Goal: Task Accomplishment & Management: Use online tool/utility

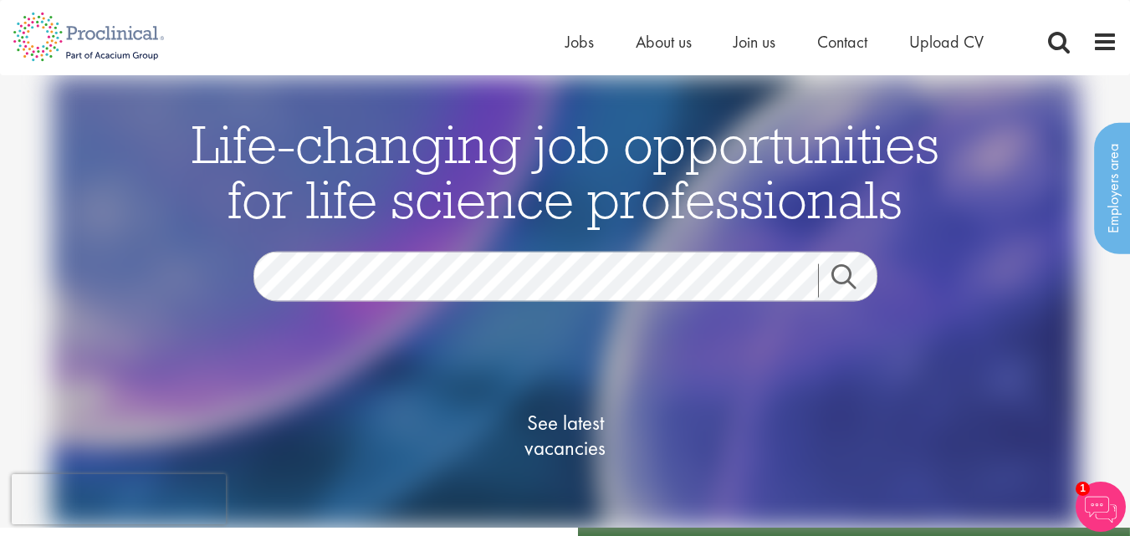
click at [838, 272] on link "Search" at bounding box center [854, 279] width 72 height 33
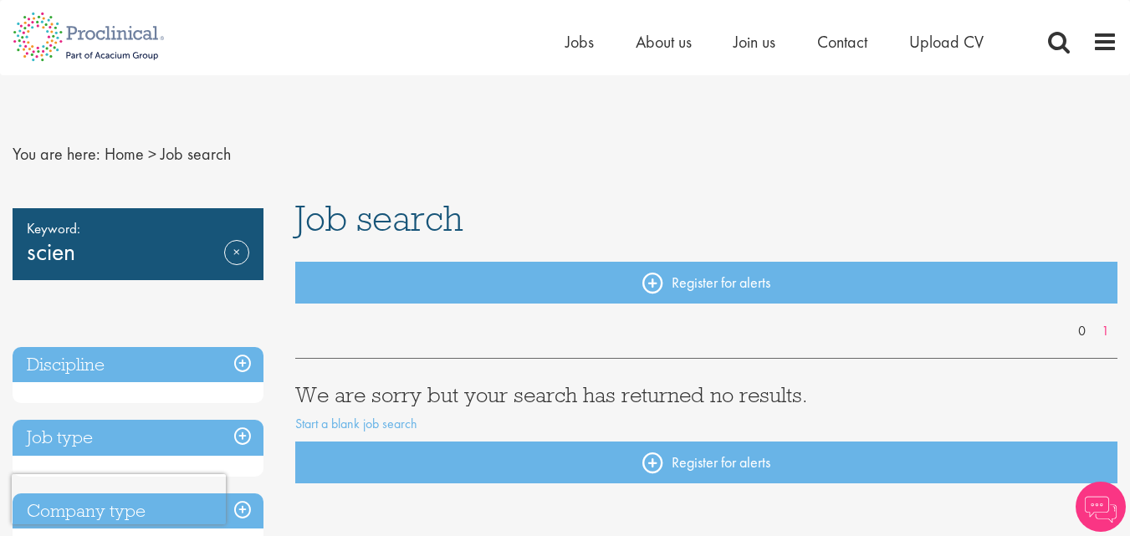
click at [380, 224] on span "Job search" at bounding box center [379, 218] width 168 height 45
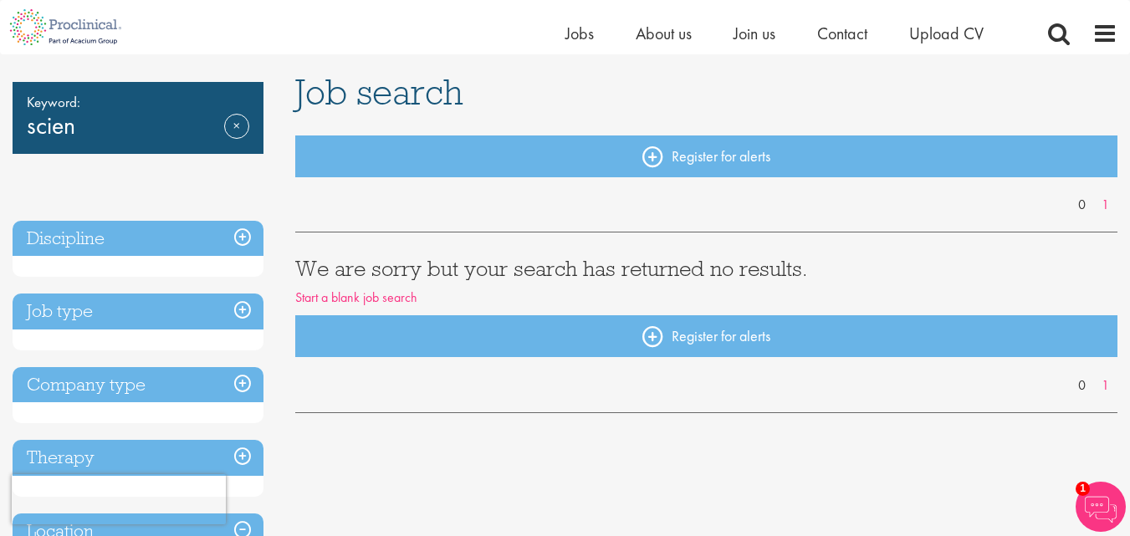
scroll to position [84, 0]
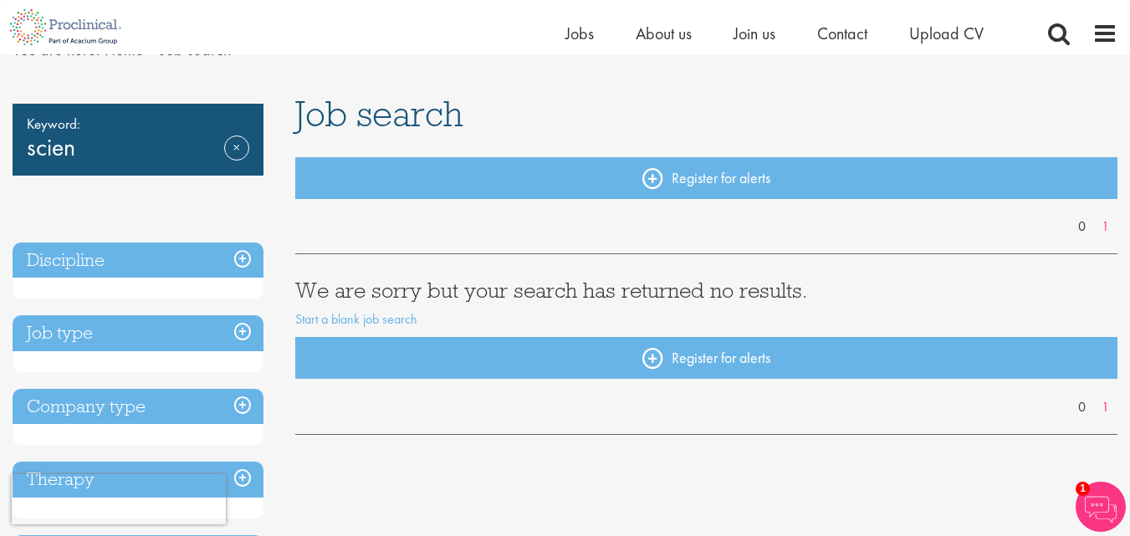
click at [246, 331] on h3 "Job type" at bounding box center [138, 333] width 251 height 36
click at [232, 145] on link "Remove" at bounding box center [236, 159] width 25 height 48
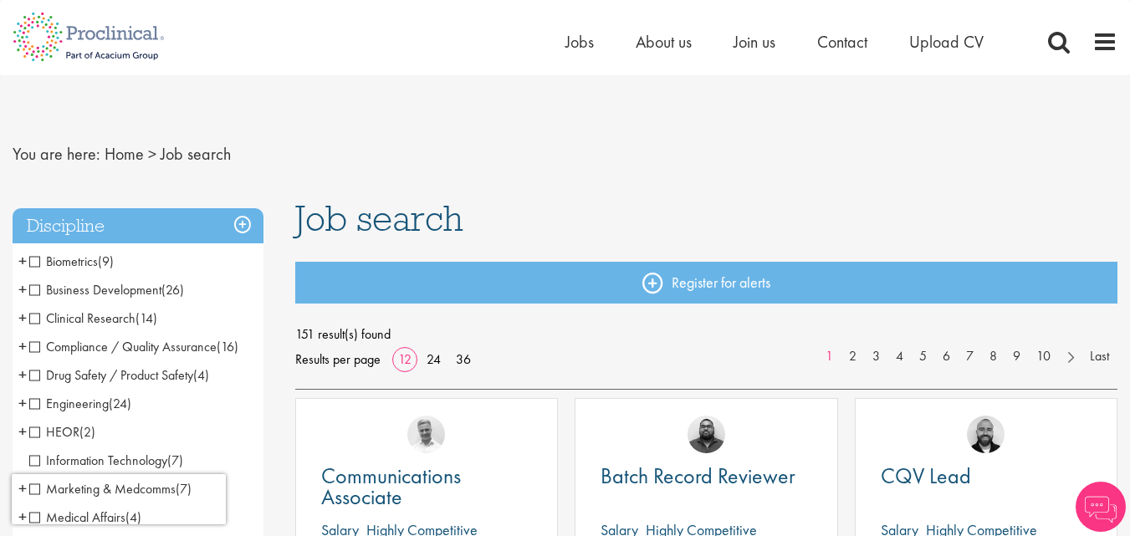
click at [452, 217] on span "Job search" at bounding box center [379, 218] width 168 height 45
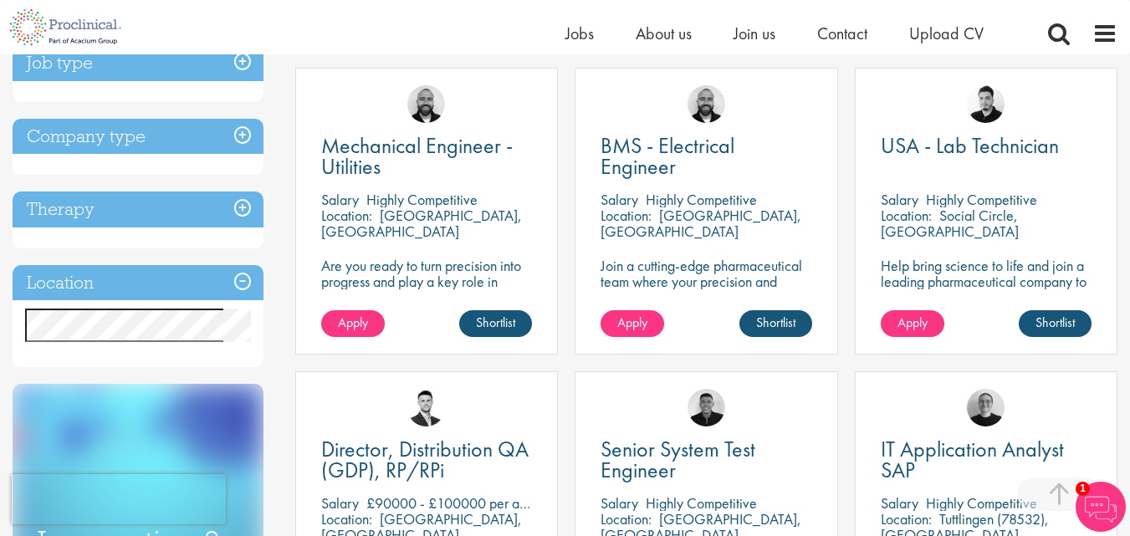
scroll to position [669, 0]
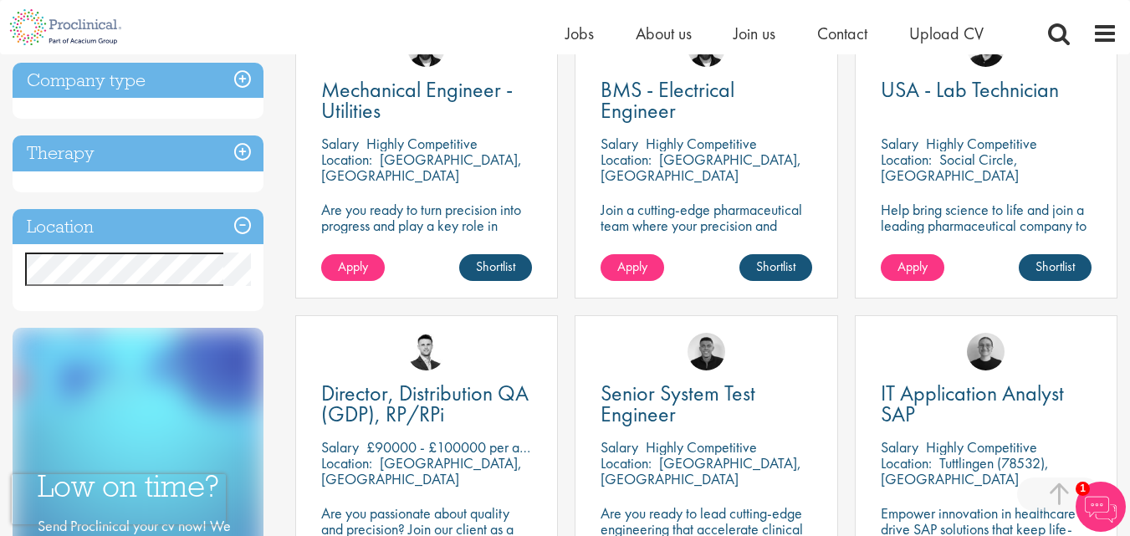
click at [246, 230] on h3 "Location" at bounding box center [138, 227] width 251 height 36
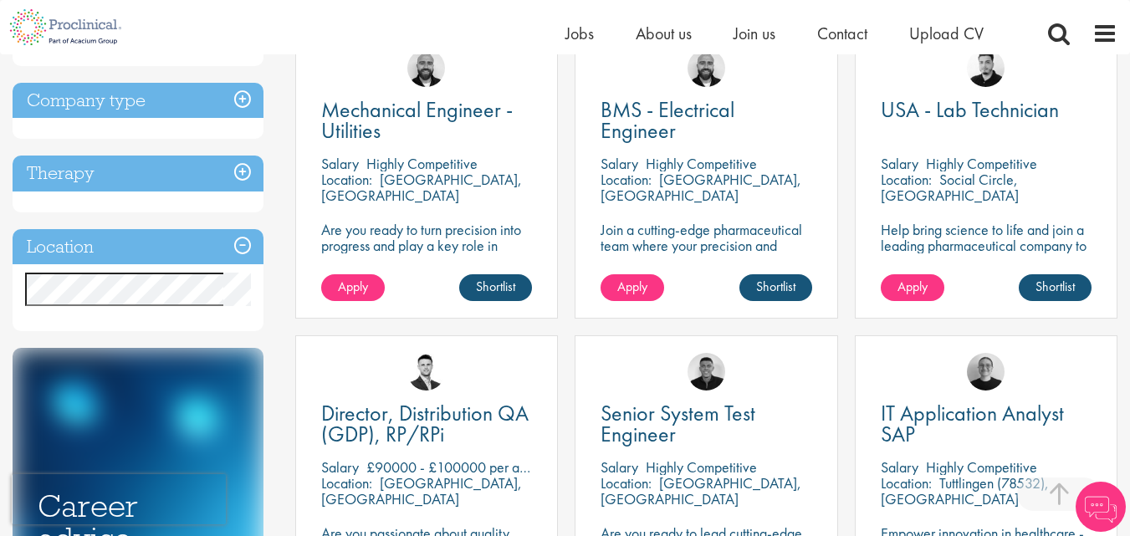
click at [208, 246] on h3 "Location" at bounding box center [138, 247] width 251 height 36
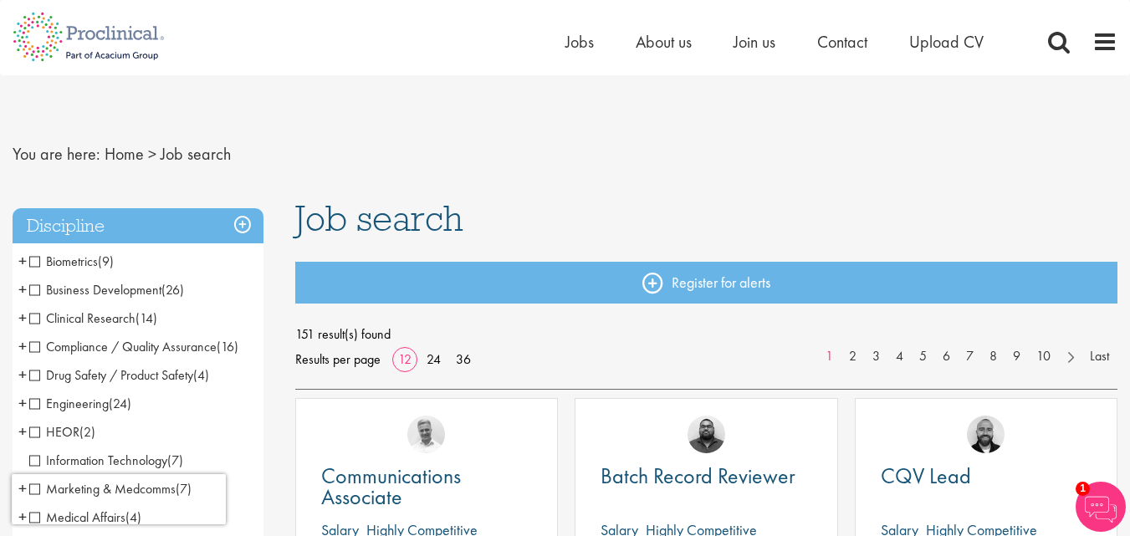
click at [510, 219] on h1 "Job search" at bounding box center [706, 218] width 822 height 37
click at [414, 222] on span "Job search" at bounding box center [379, 218] width 168 height 45
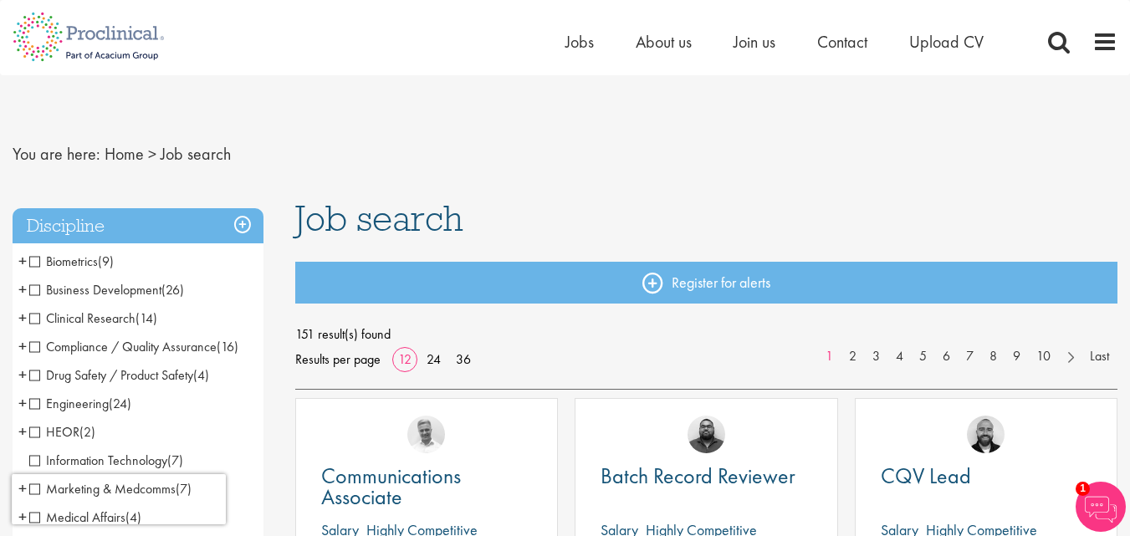
click at [421, 228] on span "Job search" at bounding box center [379, 218] width 168 height 45
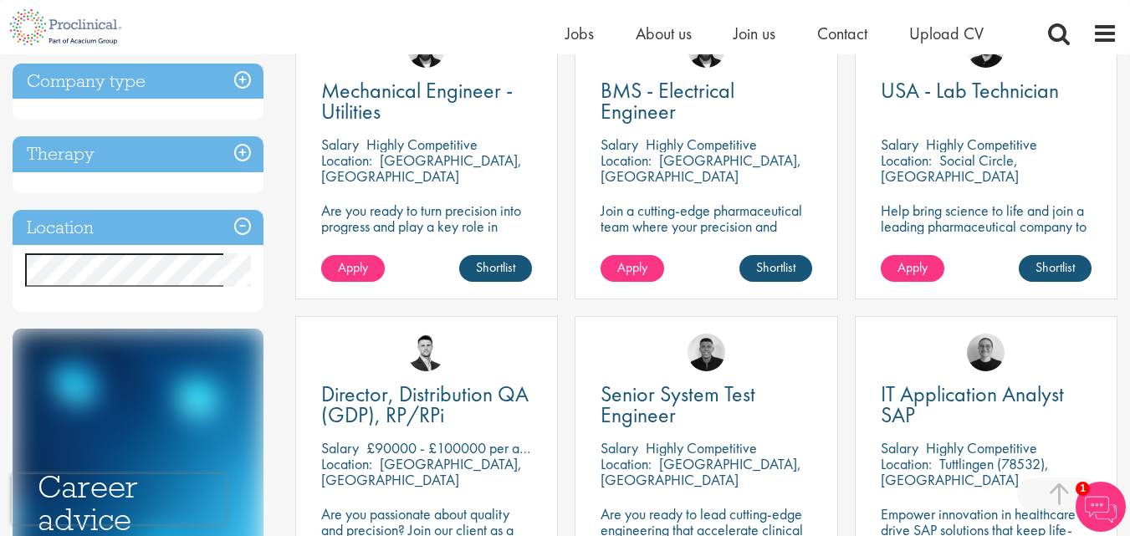
scroll to position [669, 0]
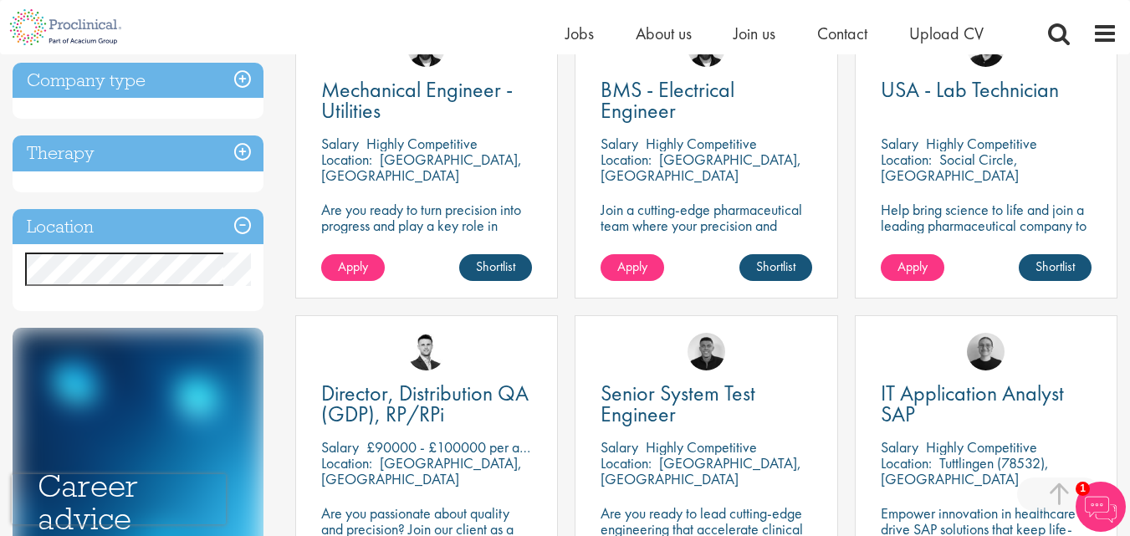
click at [85, 218] on h3 "Location" at bounding box center [138, 227] width 251 height 36
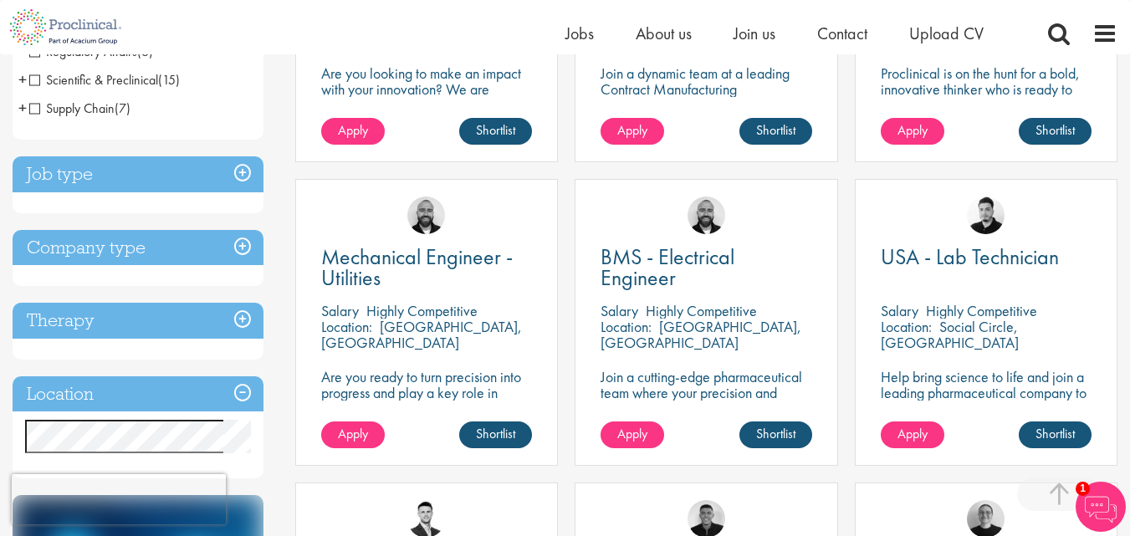
scroll to position [0, 0]
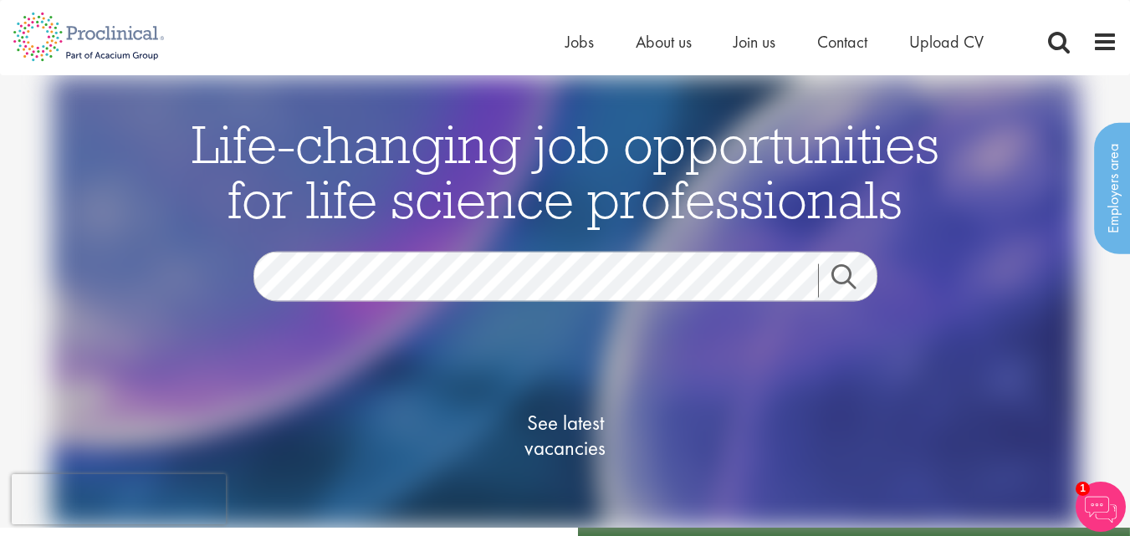
click at [844, 278] on link "Search" at bounding box center [854, 279] width 72 height 33
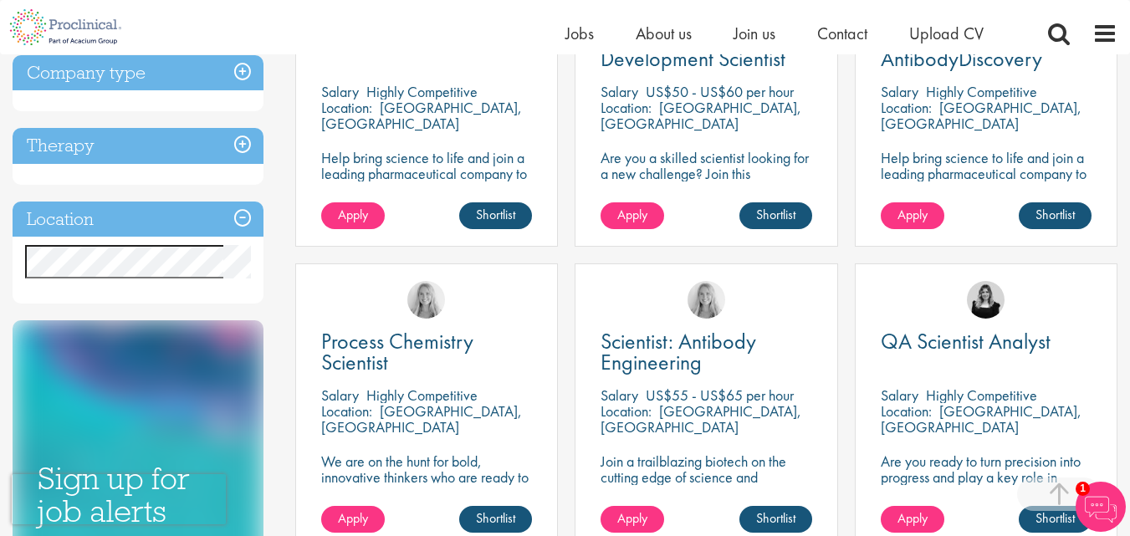
scroll to position [418, 0]
